Goal: Complete application form

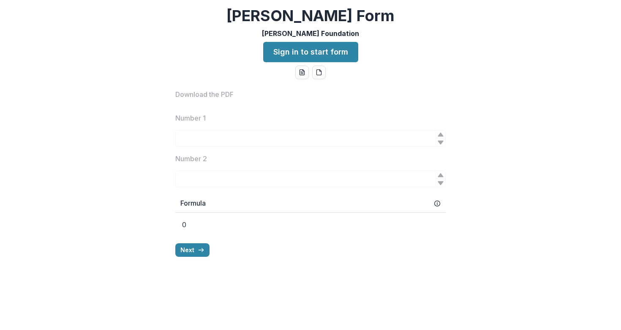
click at [185, 48] on div "[PERSON_NAME] [PERSON_NAME] Foundation Sign in to start form Download the PDF N…" at bounding box center [310, 165] width 621 height 330
click at [290, 52] on link "Sign in to start form" at bounding box center [310, 52] width 95 height 20
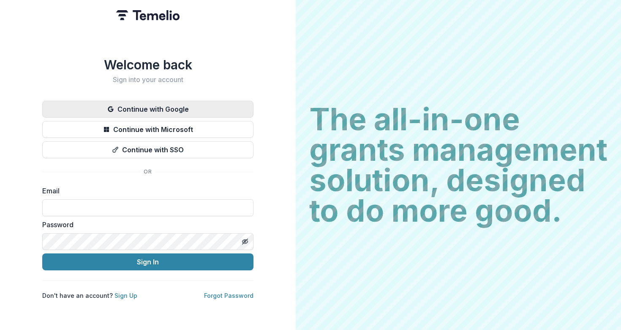
click at [192, 108] on button "Continue with Google" at bounding box center [147, 109] width 211 height 17
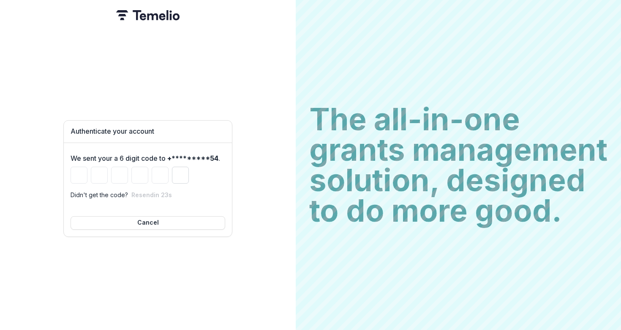
type input "*"
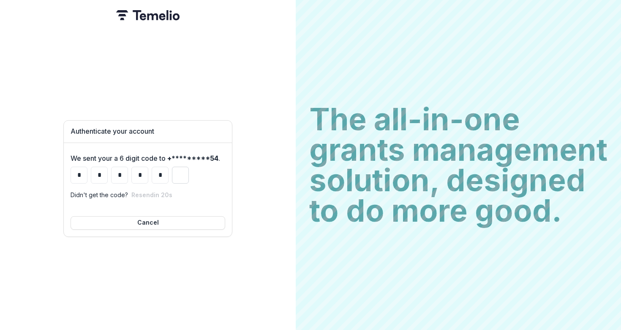
type input "*"
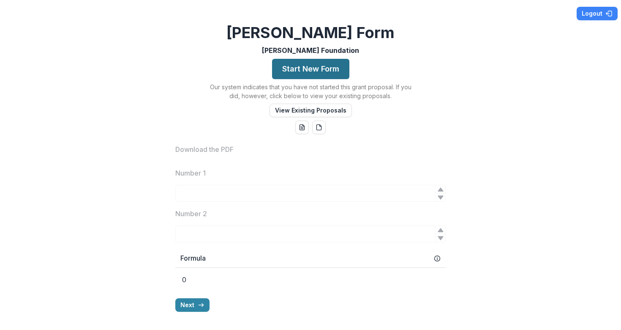
click at [305, 66] on button "Start New Form" at bounding box center [310, 69] width 77 height 20
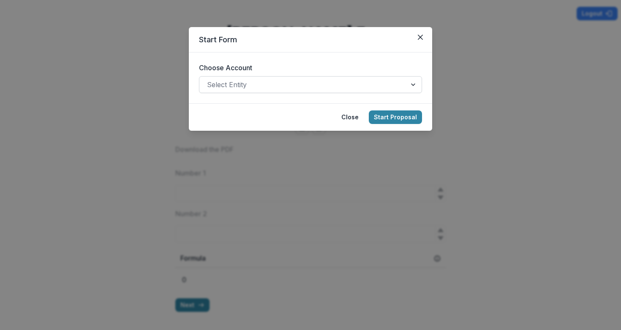
click at [259, 83] on div at bounding box center [303, 85] width 192 height 12
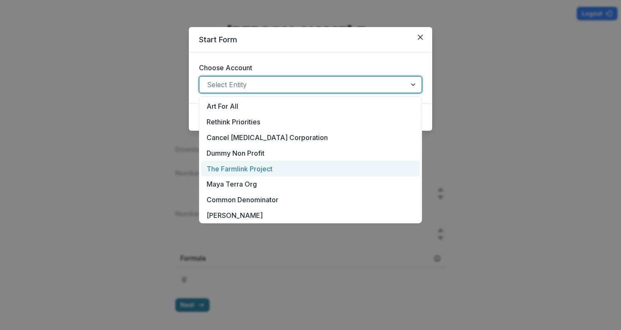
click at [236, 167] on div "The Farmlink Project" at bounding box center [310, 169] width 219 height 16
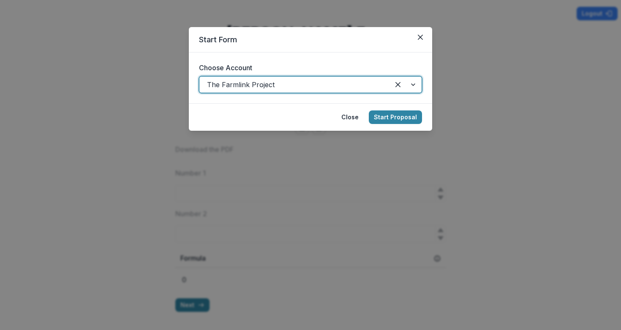
click at [296, 64] on label "Choose Account" at bounding box center [308, 68] width 218 height 10
click at [209, 79] on input "Choose Account" at bounding box center [208, 84] width 2 height 10
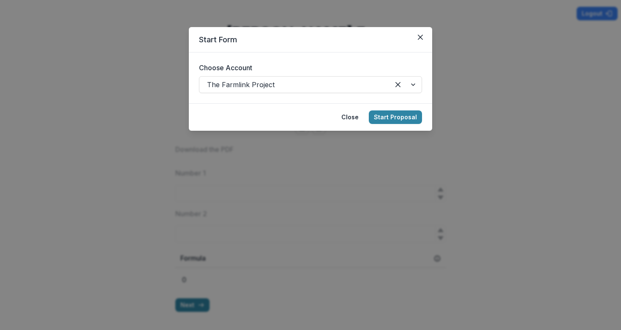
click at [344, 51] on header "Start Form" at bounding box center [310, 39] width 243 height 25
click at [425, 38] on button "Close" at bounding box center [421, 37] width 14 height 14
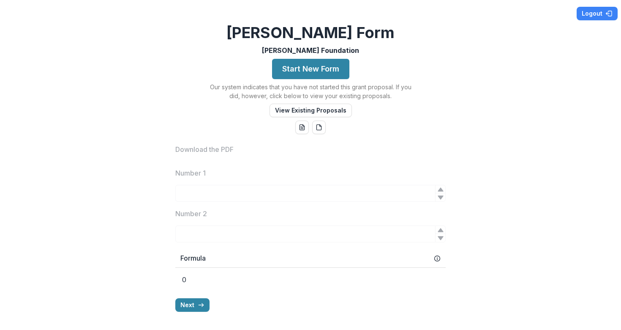
click at [376, 33] on div "Logout Carrie Form Andrew Foundation Start New Form Our system indicates that y…" at bounding box center [310, 165] width 621 height 330
click at [327, 34] on h2 "[PERSON_NAME] Form" at bounding box center [311, 33] width 168 height 18
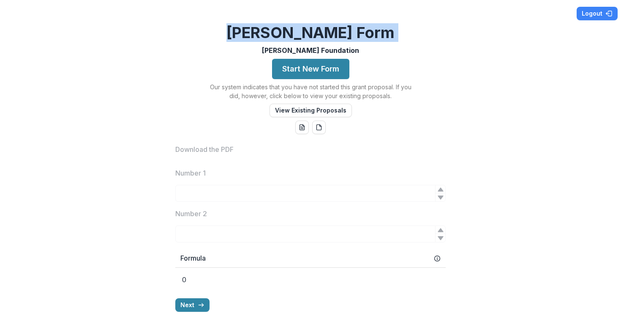
click at [327, 34] on h2 "[PERSON_NAME] Form" at bounding box center [311, 33] width 168 height 18
click at [345, 34] on h2 "[PERSON_NAME] Form" at bounding box center [311, 33] width 168 height 18
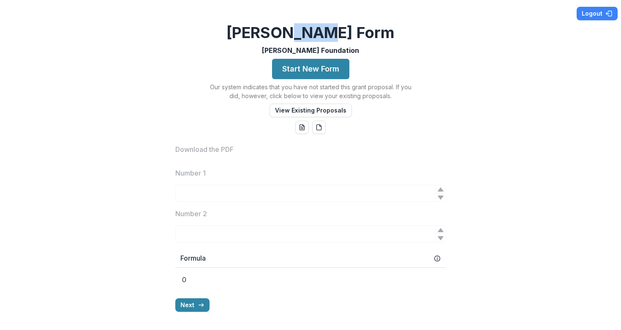
click at [345, 34] on h2 "[PERSON_NAME] Form" at bounding box center [311, 33] width 168 height 18
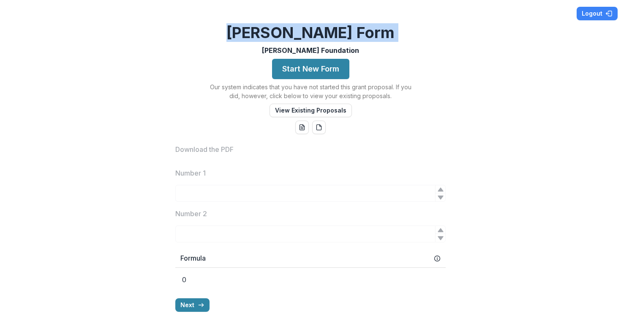
click at [345, 34] on h2 "[PERSON_NAME] Form" at bounding box center [311, 33] width 168 height 18
click at [352, 34] on h2 "[PERSON_NAME] Form" at bounding box center [311, 33] width 168 height 18
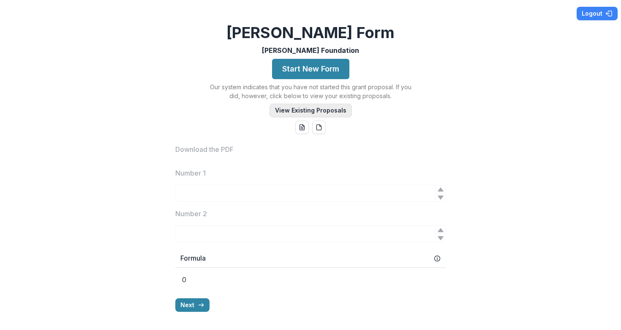
click at [315, 109] on button "View Existing Proposals" at bounding box center [311, 111] width 82 height 14
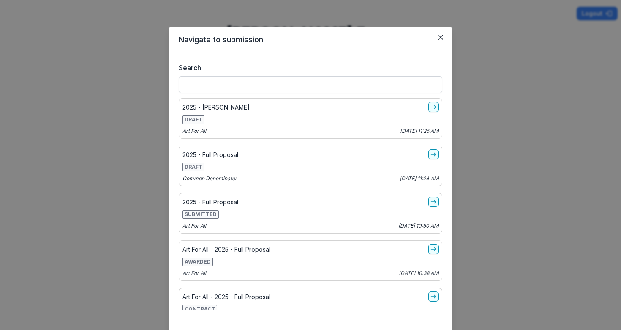
click at [251, 86] on input "Search" at bounding box center [311, 84] width 264 height 17
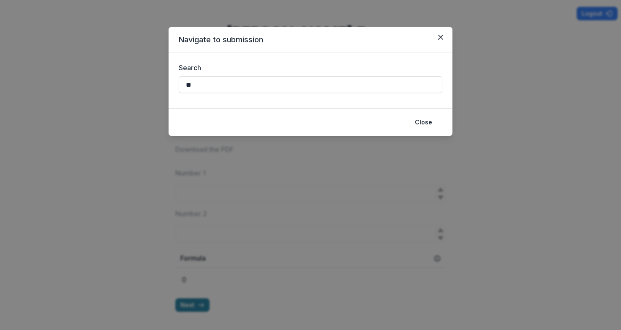
type input "*"
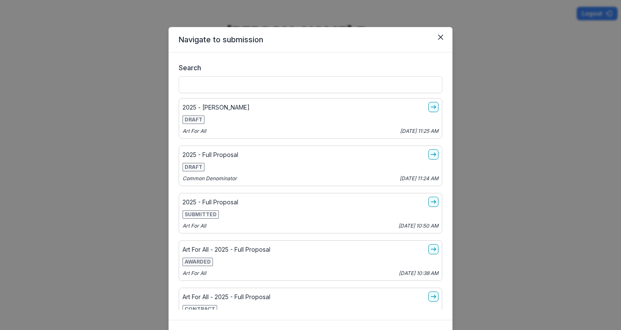
click at [264, 41] on header "Navigate to submission" at bounding box center [311, 39] width 284 height 25
click at [440, 36] on icon "Close" at bounding box center [440, 37] width 5 height 5
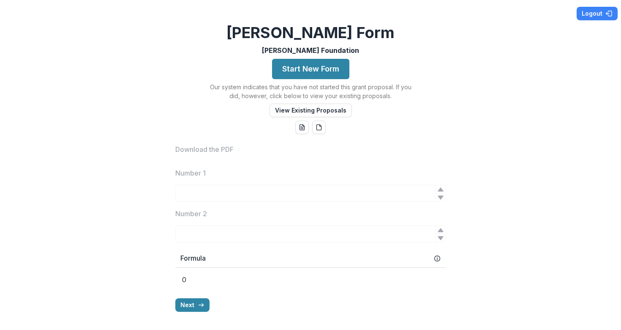
click at [316, 27] on h2 "[PERSON_NAME] Form" at bounding box center [311, 33] width 168 height 18
